Goal: Task Accomplishment & Management: Manage account settings

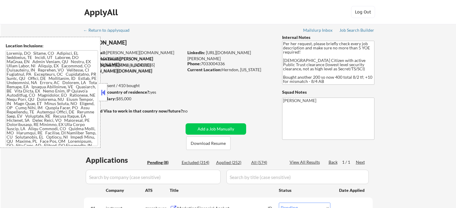
select select ""pending""
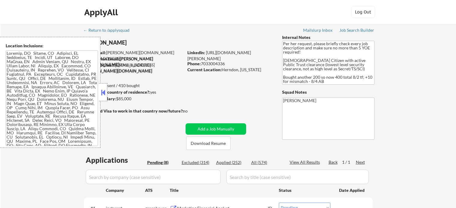
select select ""pending""
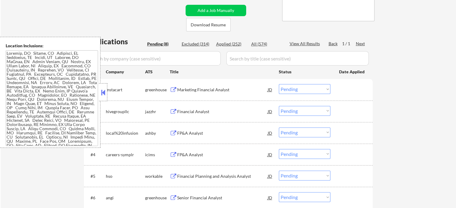
scroll to position [120, 0]
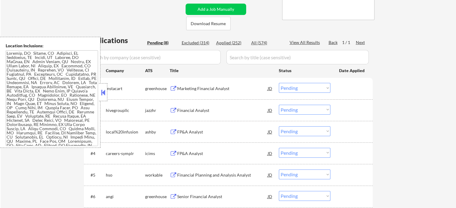
click at [182, 88] on div "Marketing Financial Analyst" at bounding box center [222, 89] width 91 height 6
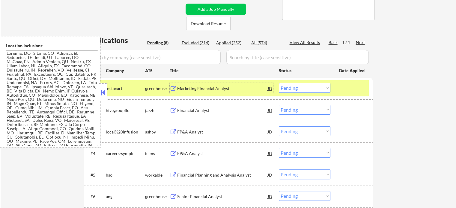
click at [187, 111] on div "Financial Analyst" at bounding box center [222, 111] width 91 height 6
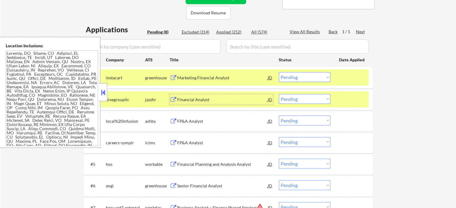
scroll to position [150, 0]
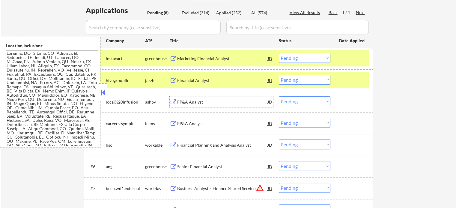
click at [183, 100] on div "FP&A Analyst" at bounding box center [222, 102] width 91 height 6
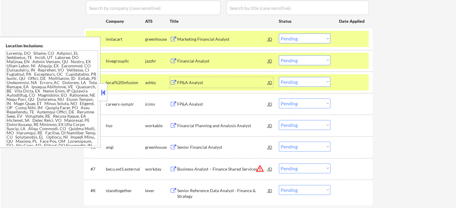
scroll to position [180, 0]
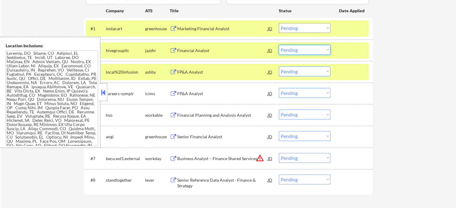
click at [300, 52] on select "Choose an option... Pending Applied Excluded (Questions) Excluded (Expired) Exc…" at bounding box center [305, 50] width 52 height 10
select select ""applied""
click at [279, 45] on select "Choose an option... Pending Applied Excluded (Questions) Excluded (Expired) Exc…" at bounding box center [305, 50] width 52 height 10
click at [304, 29] on select "Choose an option... Pending Applied Excluded (Questions) Excluded (Expired) Exc…" at bounding box center [305, 28] width 52 height 10
select select ""excluded""
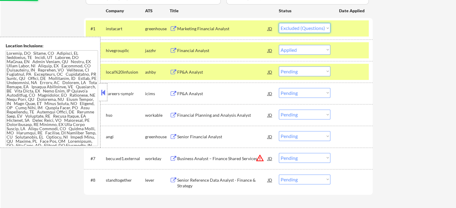
click at [279, 23] on select "Choose an option... Pending Applied Excluded (Questions) Excluded (Expired) Exc…" at bounding box center [305, 28] width 52 height 10
select select ""pending""
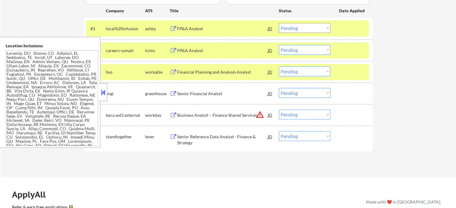
click at [295, 30] on select "Choose an option... Pending Applied Excluded (Questions) Excluded (Expired) Exc…" at bounding box center [305, 28] width 52 height 10
click at [279, 23] on select "Choose an option... Pending Applied Excluded (Questions) Excluded (Expired) Exc…" at bounding box center [305, 28] width 52 height 10
select select ""pending""
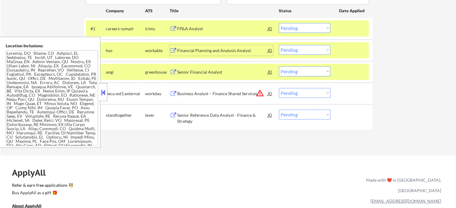
click at [186, 48] on div "Financial Planning and Analysis Analyst" at bounding box center [222, 51] width 91 height 6
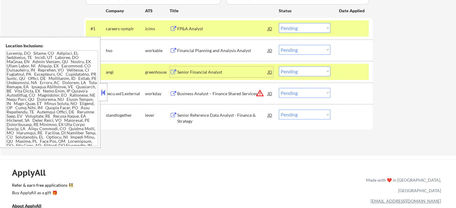
click at [202, 70] on div "Senior Financial Analyst" at bounding box center [222, 72] width 91 height 6
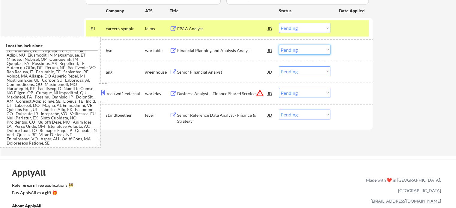
click at [302, 52] on select "Choose an option... Pending Applied Excluded (Questions) Excluded (Expired) Exc…" at bounding box center [305, 50] width 52 height 10
click at [279, 45] on select "Choose an option... Pending Applied Excluded (Questions) Excluded (Expired) Exc…" at bounding box center [305, 50] width 52 height 10
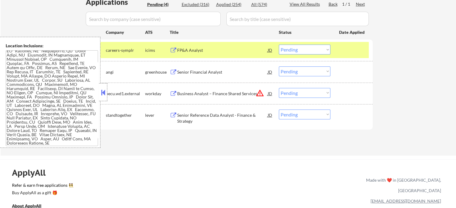
scroll to position [150, 0]
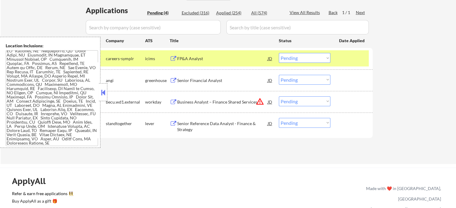
click at [295, 81] on select "Choose an option... Pending Applied Excluded (Questions) Excluded (Expired) Exc…" at bounding box center [305, 80] width 52 height 10
click at [279, 75] on select "Choose an option... Pending Applied Excluded (Questions) Excluded (Expired) Exc…" at bounding box center [305, 80] width 52 height 10
select select ""pending""
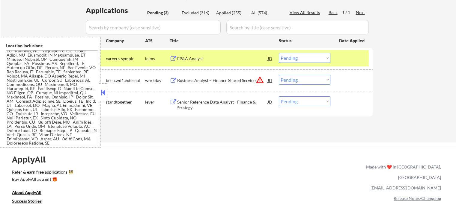
click at [211, 97] on div "Senior Reference Data Analyst - Finance & Strategy" at bounding box center [222, 104] width 91 height 14
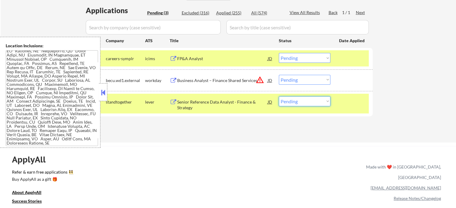
click at [307, 102] on select "Choose an option... Pending Applied Excluded (Questions) Excluded (Expired) Exc…" at bounding box center [305, 102] width 52 height 10
select select ""applied""
click at [279, 97] on select "Choose an option... Pending Applied Excluded (Questions) Excluded (Expired) Exc…" at bounding box center [305, 102] width 52 height 10
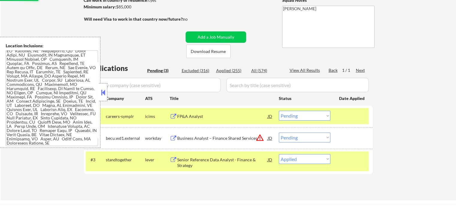
scroll to position [90, 0]
